Goal: Transaction & Acquisition: Purchase product/service

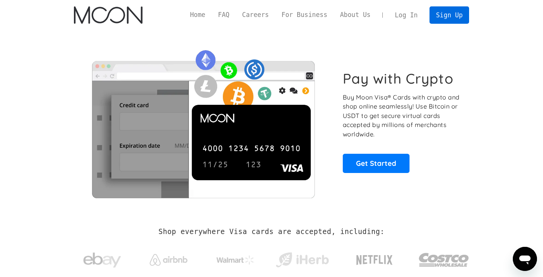
click at [448, 17] on link "Sign Up" at bounding box center [449, 14] width 39 height 17
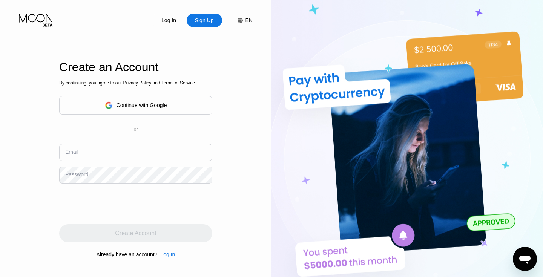
click at [144, 147] on input "text" at bounding box center [135, 152] width 153 height 17
type input "[EMAIL_ADDRESS][DOMAIN_NAME]"
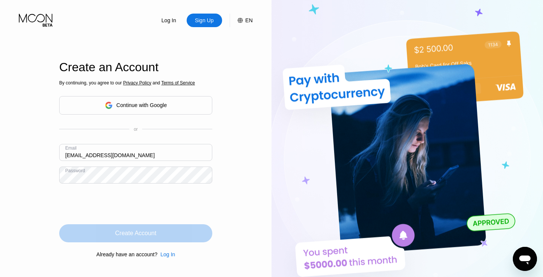
click at [134, 234] on div "Create Account" at bounding box center [135, 234] width 41 height 8
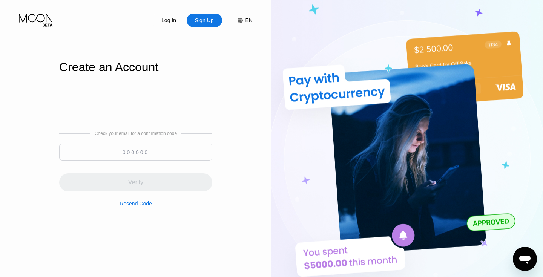
click at [172, 149] on input at bounding box center [135, 152] width 153 height 17
paste input "568596"
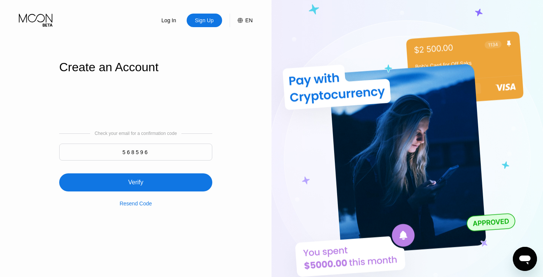
type input "568596"
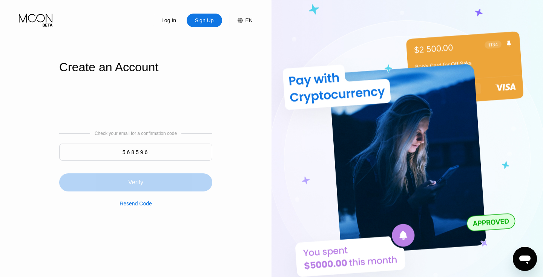
click at [154, 188] on div "Verify" at bounding box center [135, 183] width 153 height 18
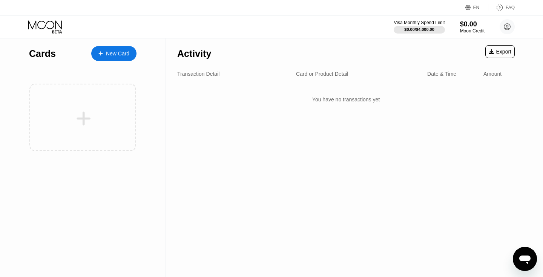
click at [117, 57] on div "New Card" at bounding box center [113, 53] width 45 height 15
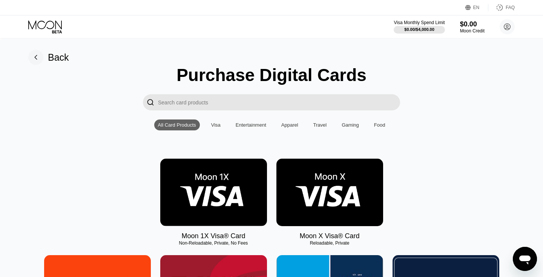
click at [214, 126] on div "Visa" at bounding box center [215, 125] width 9 height 6
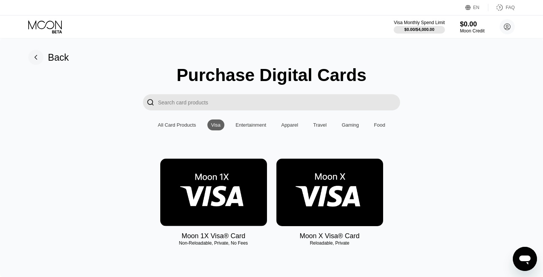
click at [180, 124] on div "All Card Products" at bounding box center [177, 125] width 38 height 6
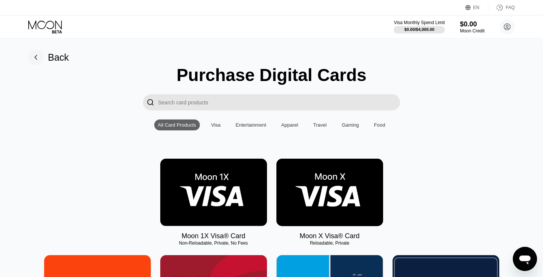
click at [214, 126] on div "Visa" at bounding box center [215, 125] width 9 height 6
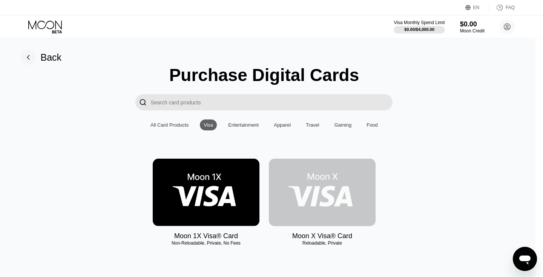
click at [349, 189] on img at bounding box center [322, 193] width 107 height 68
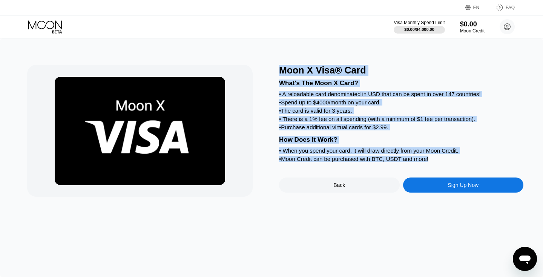
drag, startPoint x: 279, startPoint y: 69, endPoint x: 445, endPoint y: 161, distance: 189.6
click at [445, 161] on div "Moon X Visa® Card What's The Moon X Card? • A reloadable card denominated in US…" at bounding box center [401, 131] width 244 height 132
copy div "Moon X Visa® Card What's The Moon X Card? • A reloadable card denominated in US…"
click at [394, 65] on div "Moon X Visa® Card" at bounding box center [401, 70] width 244 height 11
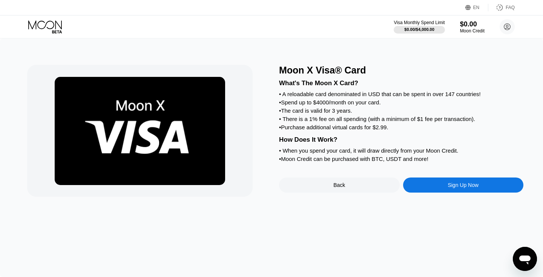
click at [436, 185] on div "Sign Up Now" at bounding box center [463, 185] width 121 height 15
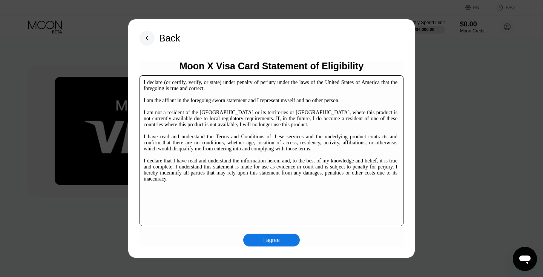
click at [264, 238] on div "I agree" at bounding box center [271, 240] width 17 height 7
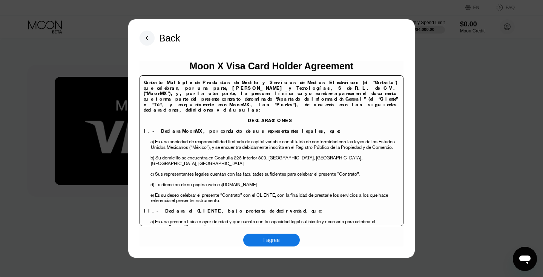
click at [272, 239] on div "I agree" at bounding box center [271, 240] width 17 height 7
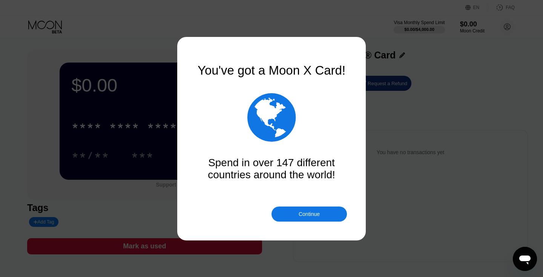
click at [303, 209] on div "Continue" at bounding box center [309, 214] width 75 height 15
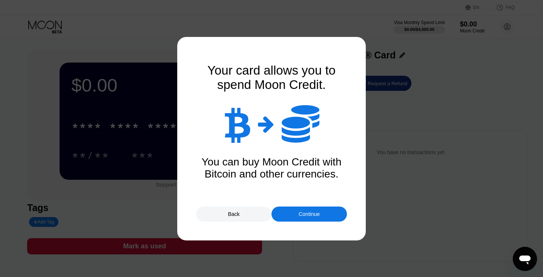
click at [310, 217] on div "Continue" at bounding box center [309, 214] width 21 height 6
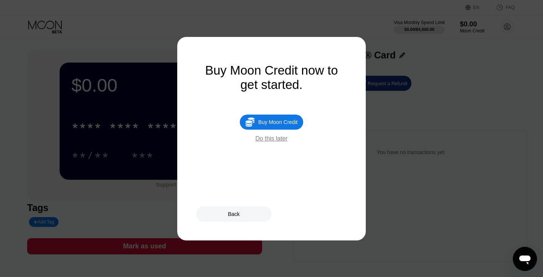
click at [278, 140] on div "Do this later" at bounding box center [271, 138] width 32 height 7
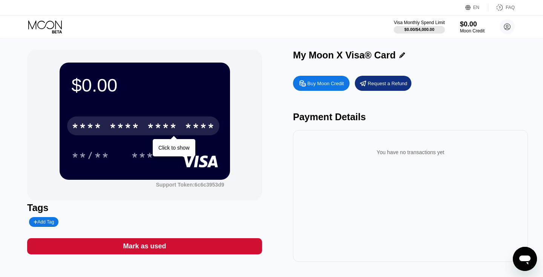
click at [182, 127] on div "* * * * * * * * * * * * ****" at bounding box center [143, 126] width 152 height 19
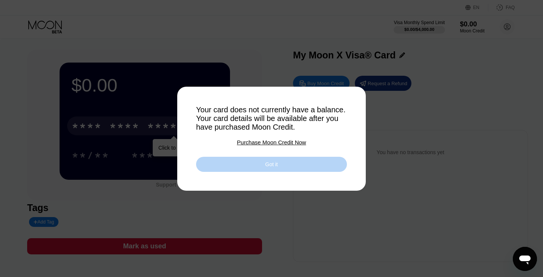
click at [274, 160] on div "Got it" at bounding box center [271, 164] width 151 height 15
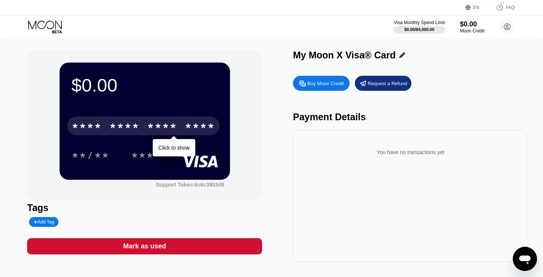
click at [179, 143] on div "Click to show" at bounding box center [174, 147] width 42 height 17
click at [179, 129] on div "* * * * * * * * * * * * ****" at bounding box center [143, 126] width 152 height 19
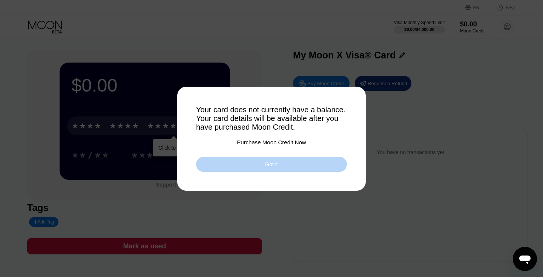
click at [270, 159] on div "Got it" at bounding box center [271, 164] width 151 height 15
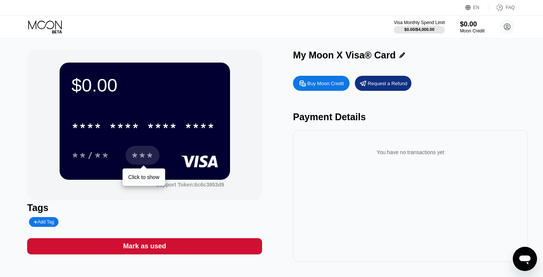
click at [138, 155] on div "***" at bounding box center [142, 157] width 23 height 12
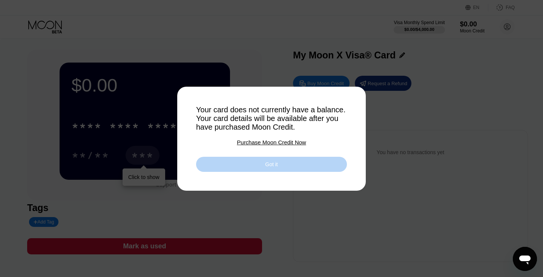
click at [257, 166] on div "Got it" at bounding box center [271, 164] width 151 height 15
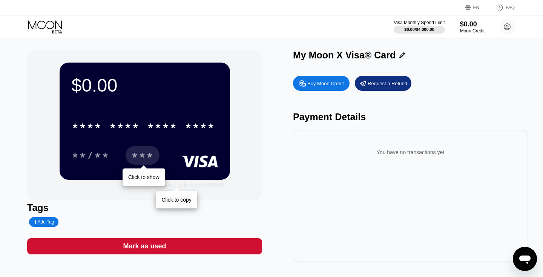
click at [200, 185] on div "Support Token: 6c6c3953d9" at bounding box center [190, 185] width 68 height 6
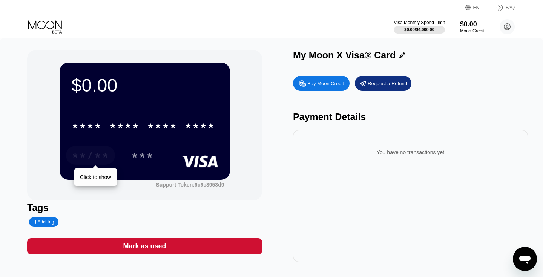
click at [89, 154] on div "**/**" at bounding box center [91, 157] width 38 height 12
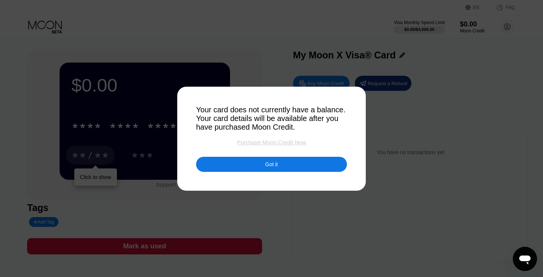
click at [267, 139] on div "Purchase Moon Credit Now" at bounding box center [271, 142] width 69 height 6
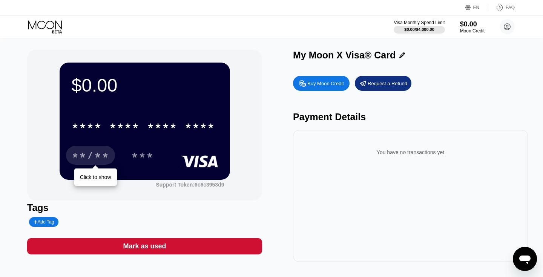
type input "0"
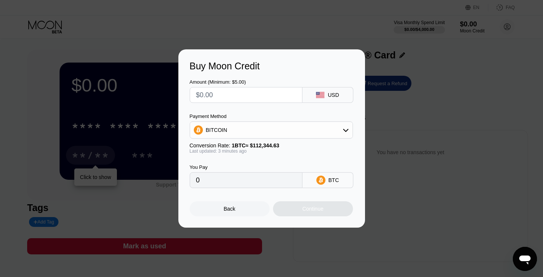
click at [253, 206] on div "Back" at bounding box center [230, 208] width 80 height 15
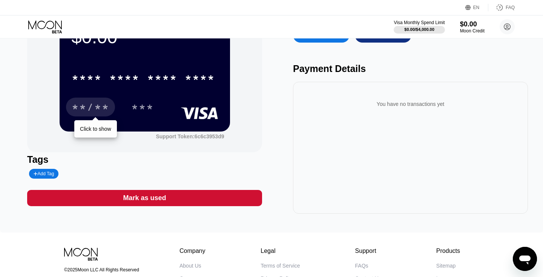
scroll to position [45, 0]
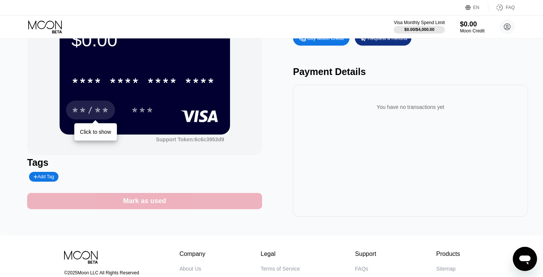
click at [193, 199] on div "Mark as used" at bounding box center [144, 201] width 235 height 16
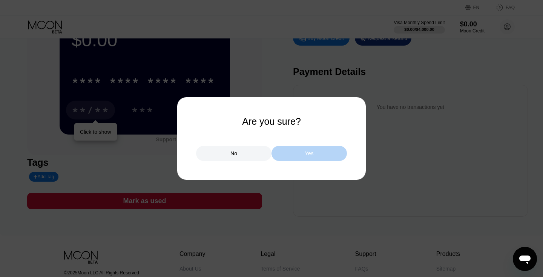
click at [302, 157] on div "Yes" at bounding box center [309, 153] width 75 height 15
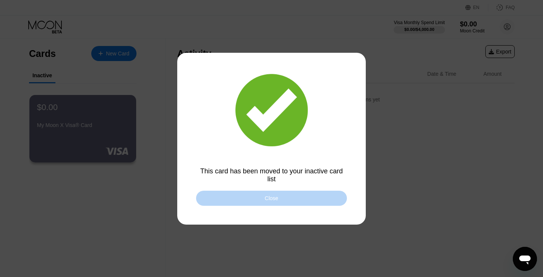
click at [253, 192] on div "Close" at bounding box center [271, 198] width 151 height 15
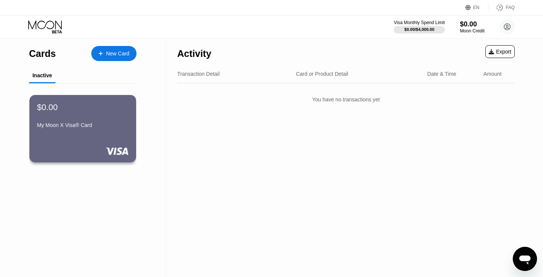
click at [122, 56] on div "New Card" at bounding box center [117, 54] width 23 height 6
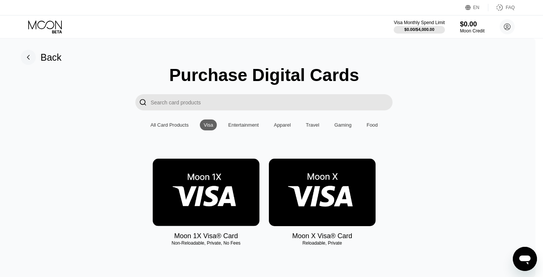
click at [224, 206] on img at bounding box center [206, 193] width 107 height 68
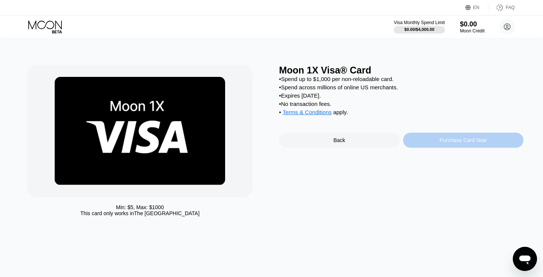
click at [444, 143] on div "Purchase Card Now" at bounding box center [463, 140] width 47 height 6
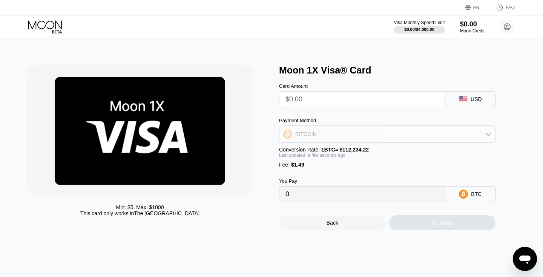
click at [387, 131] on div "BITCOIN" at bounding box center [388, 134] width 216 height 15
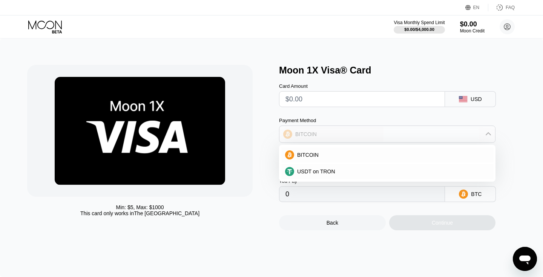
click at [387, 131] on div "BITCOIN" at bounding box center [388, 134] width 216 height 15
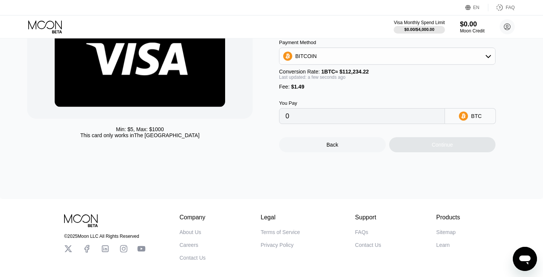
scroll to position [96, 0]
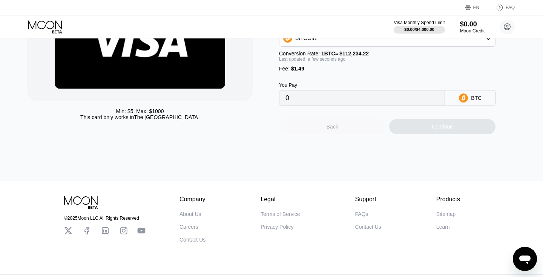
click at [354, 126] on div "Back" at bounding box center [332, 126] width 107 height 15
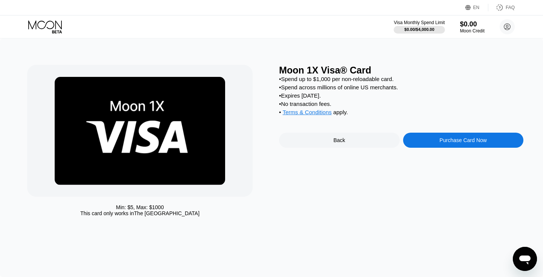
scroll to position [0, 0]
click at [380, 143] on div "Back" at bounding box center [339, 140] width 121 height 15
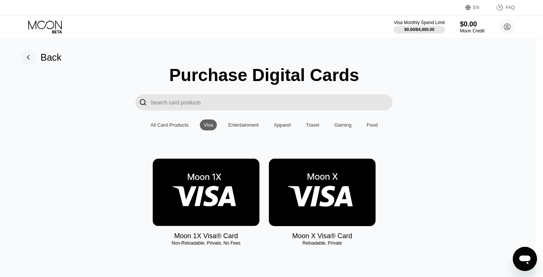
click at [235, 204] on img at bounding box center [206, 193] width 107 height 68
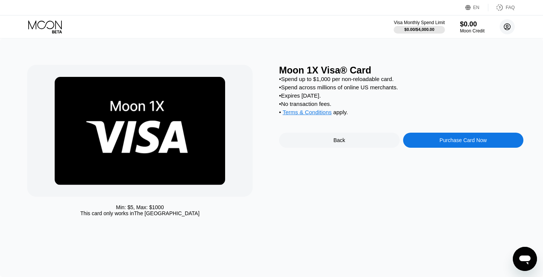
click at [509, 31] on circle at bounding box center [507, 26] width 15 height 15
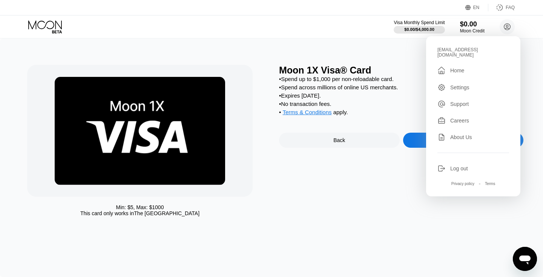
click at [455, 85] on div "Settings" at bounding box center [459, 88] width 19 height 6
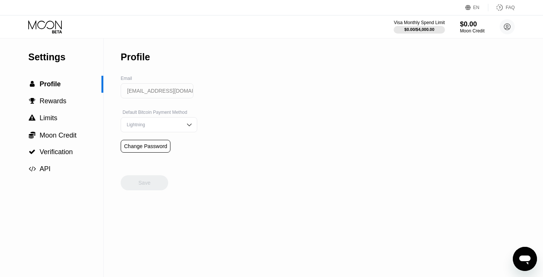
click at [155, 88] on input "[EMAIL_ADDRESS][DOMAIN_NAME]" at bounding box center [157, 90] width 73 height 15
click at [156, 124] on div "Lightning" at bounding box center [153, 124] width 57 height 5
click at [507, 31] on circle at bounding box center [507, 26] width 15 height 15
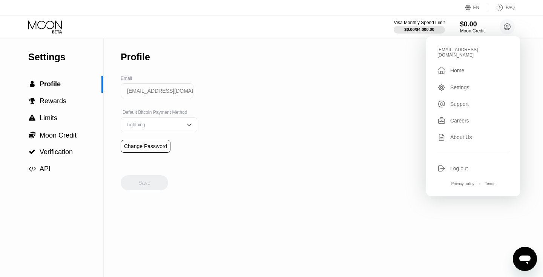
click at [460, 166] on div "Log out" at bounding box center [459, 169] width 18 height 6
